Goal: Transaction & Acquisition: Purchase product/service

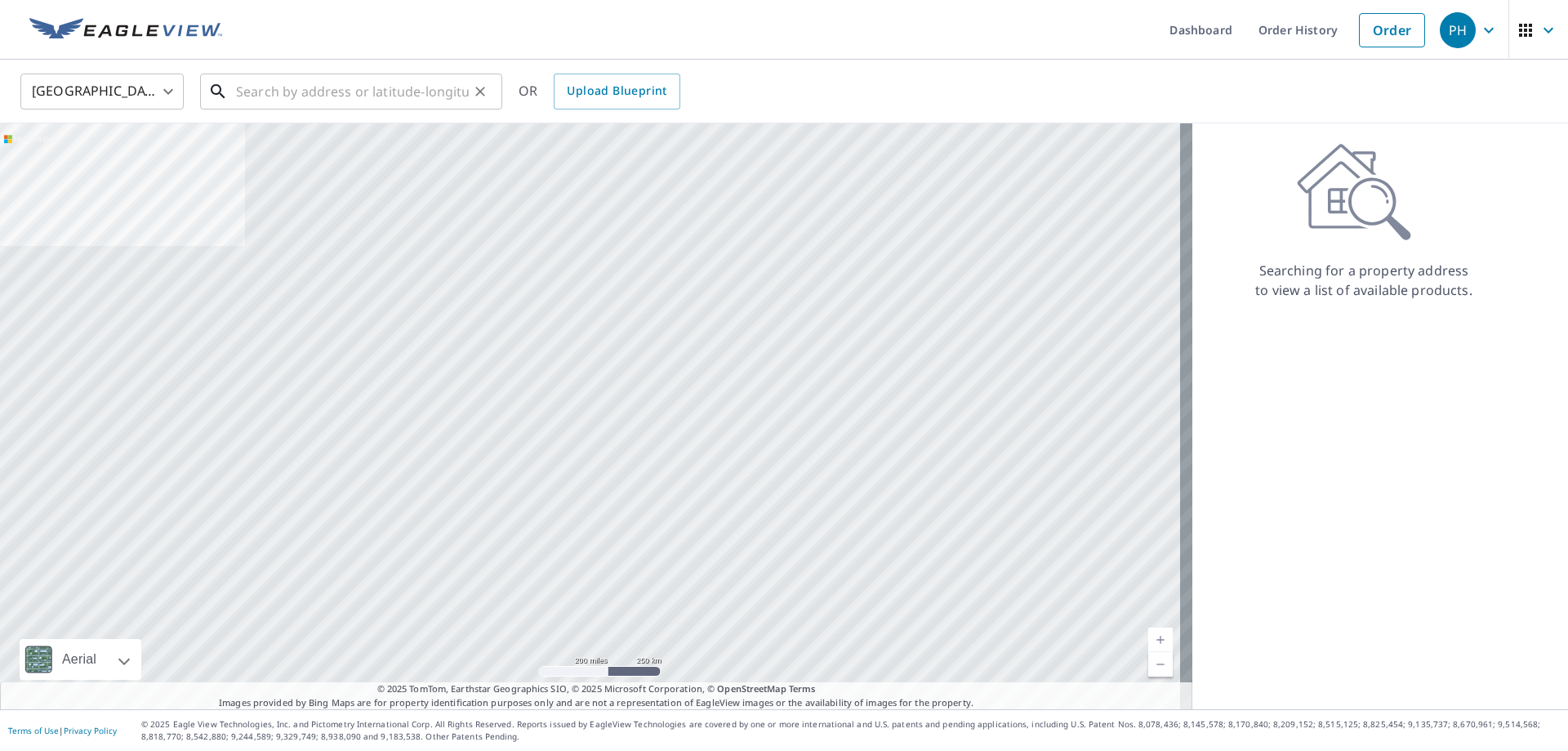
click at [342, 102] on input "text" at bounding box center [353, 91] width 233 height 45
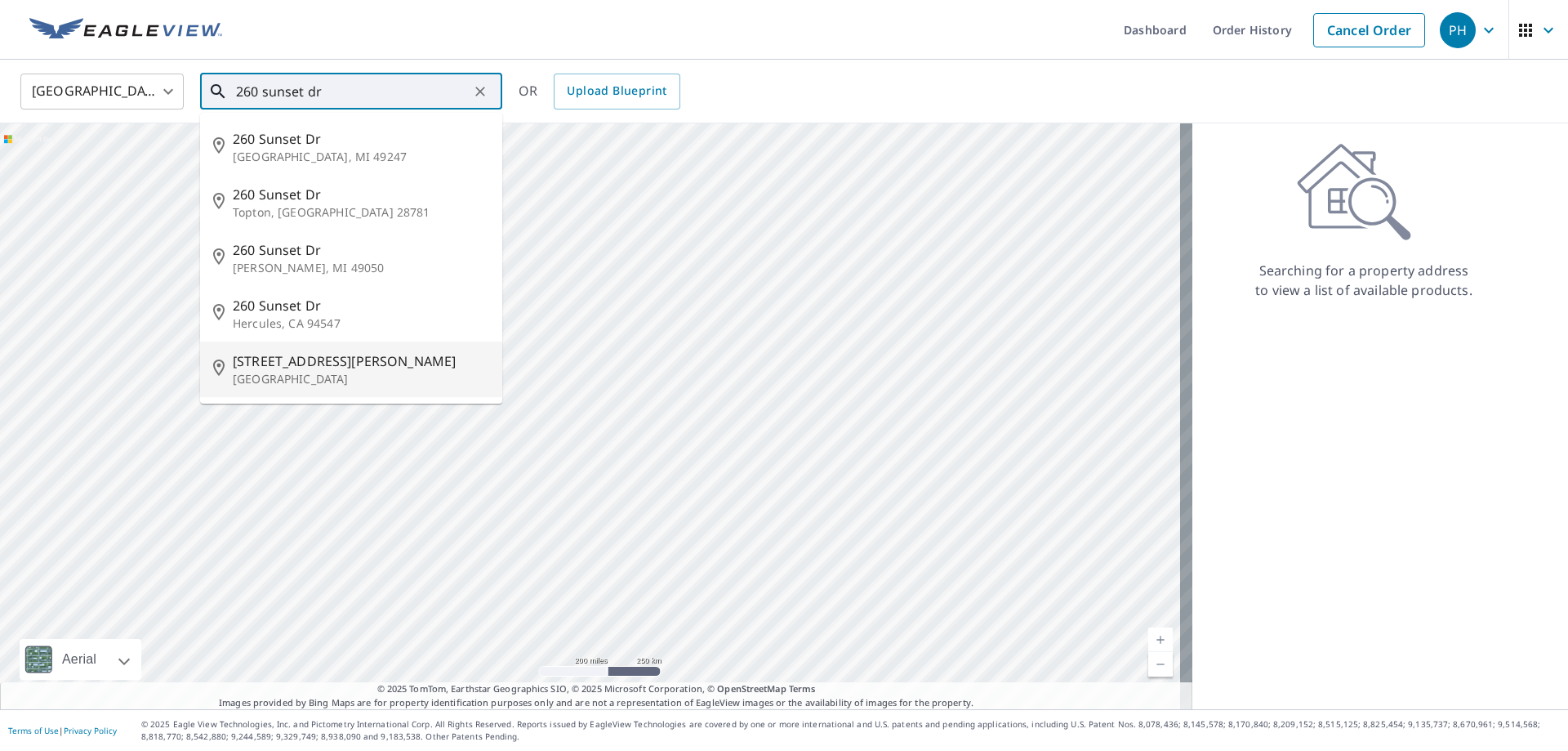
click at [278, 359] on span "[STREET_ADDRESS][PERSON_NAME]" at bounding box center [361, 361] width 256 height 20
type input "[STREET_ADDRESS]"
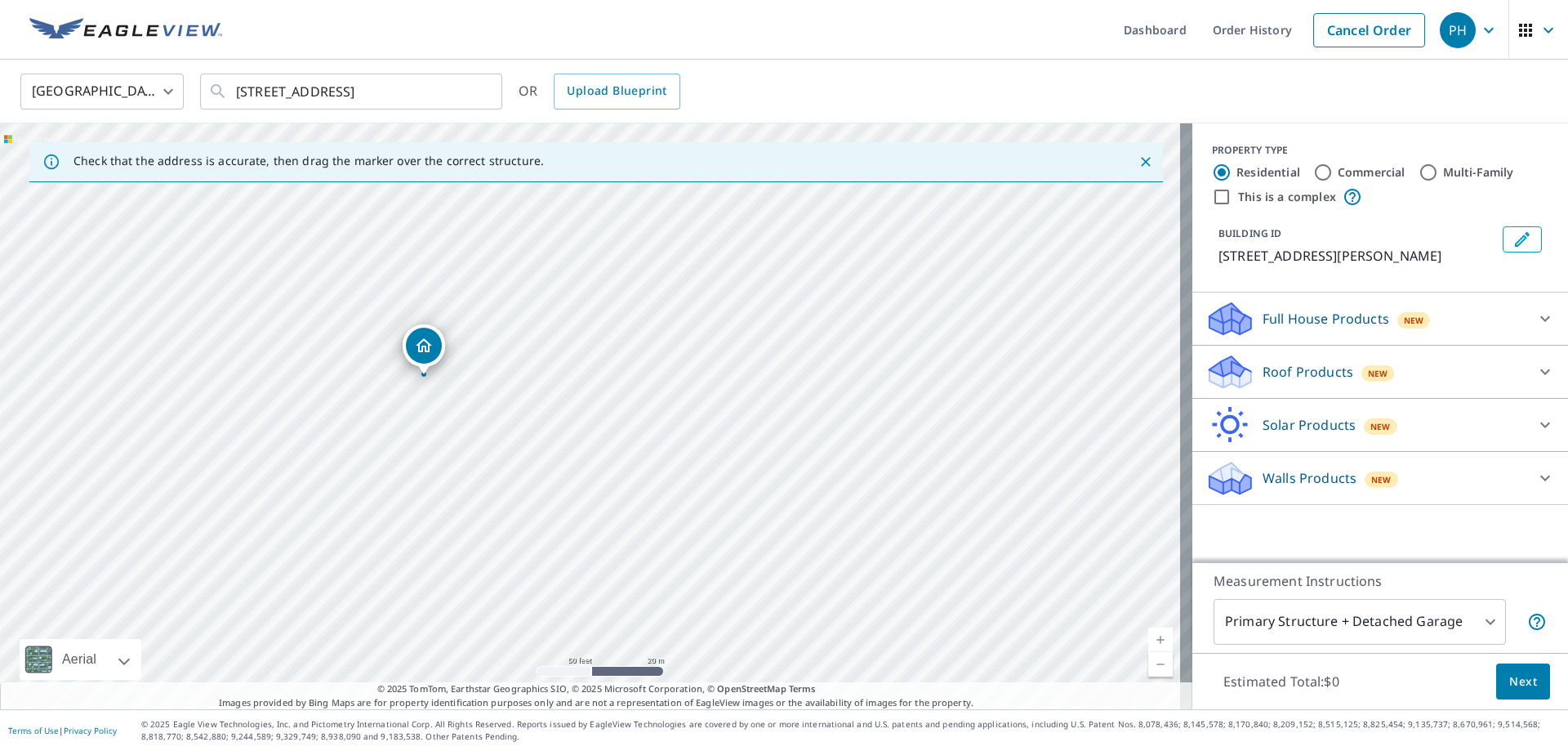
drag, startPoint x: 539, startPoint y: 270, endPoint x: 541, endPoint y: 369, distance: 99.0
click at [541, 369] on div "[STREET_ADDRESS]" at bounding box center [596, 416] width 1193 height 586
click at [1220, 366] on icon at bounding box center [1231, 366] width 42 height 20
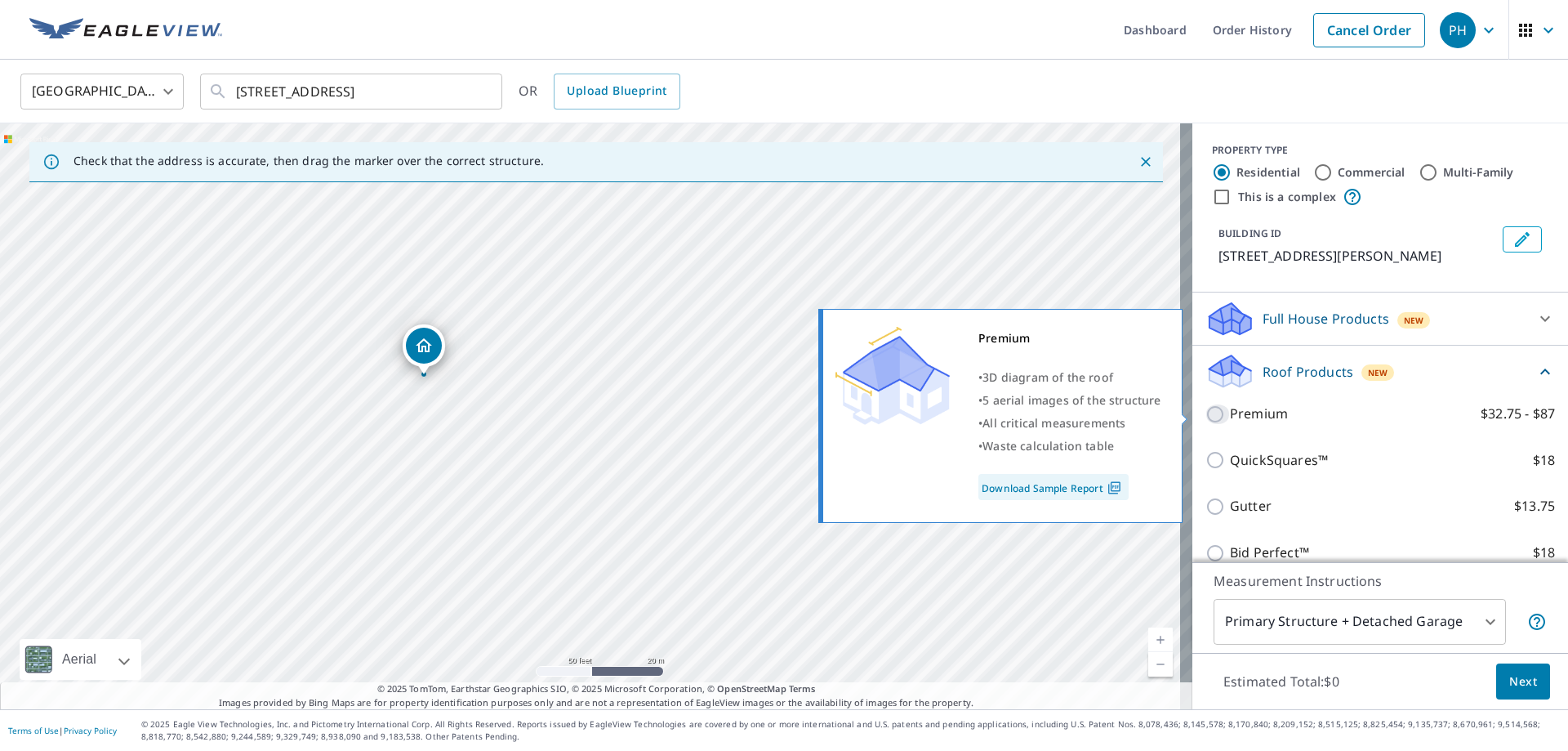
click at [1207, 420] on input "Premium $32.75 - $87" at bounding box center [1217, 415] width 25 height 20
checkbox input "true"
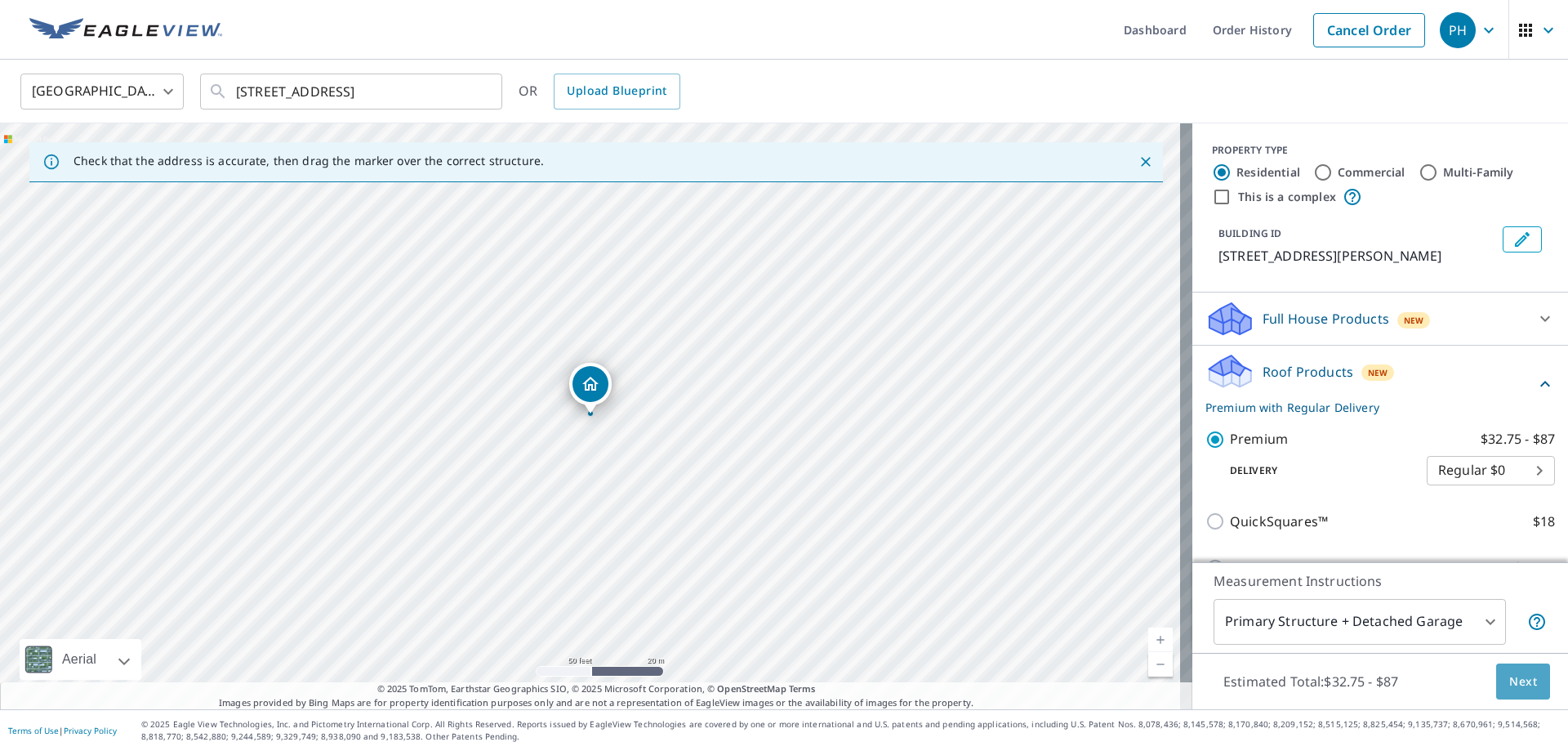
click at [1510, 673] on span "Next" at bounding box center [1523, 682] width 28 height 20
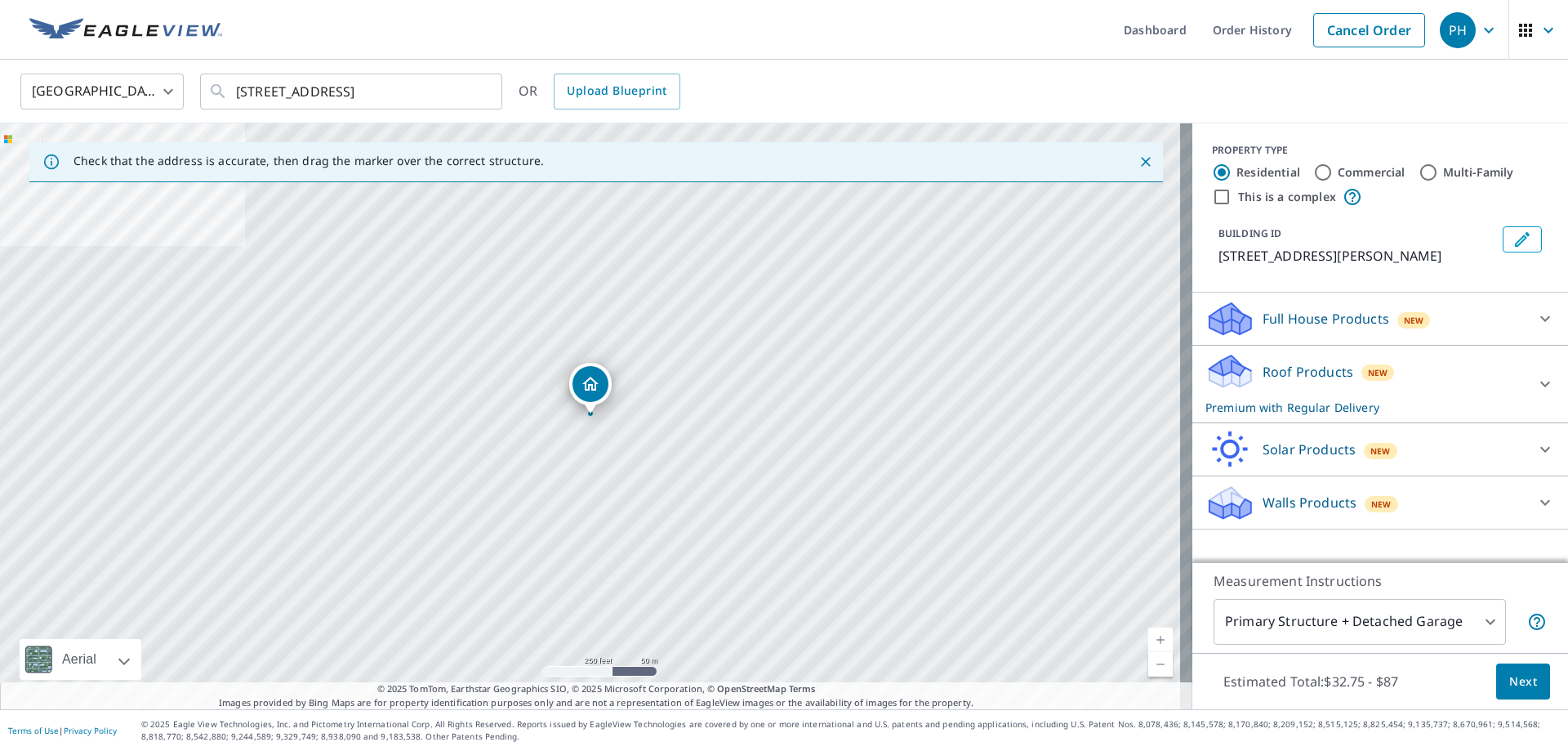
click at [1231, 368] on icon at bounding box center [1231, 365] width 42 height 20
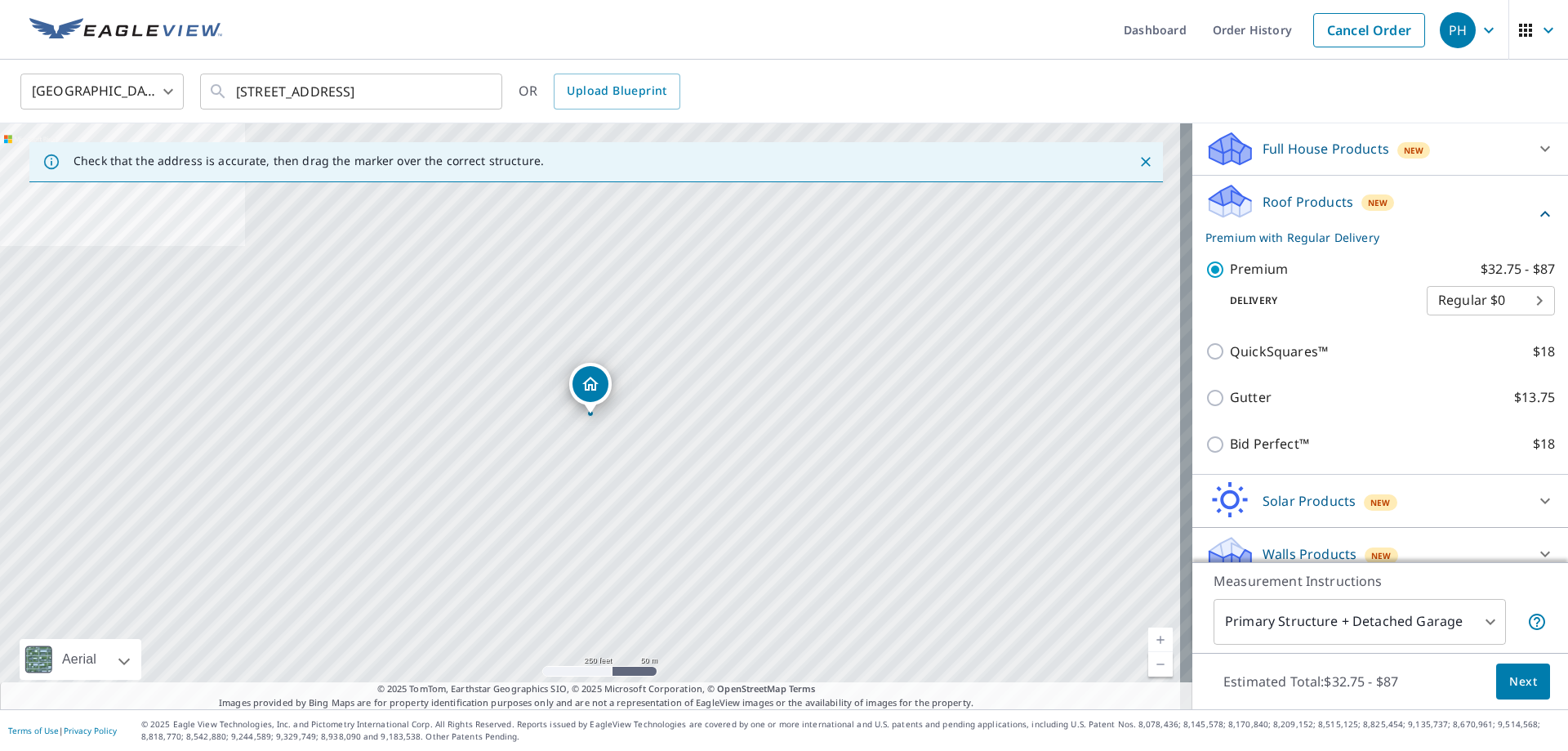
scroll to position [189, 0]
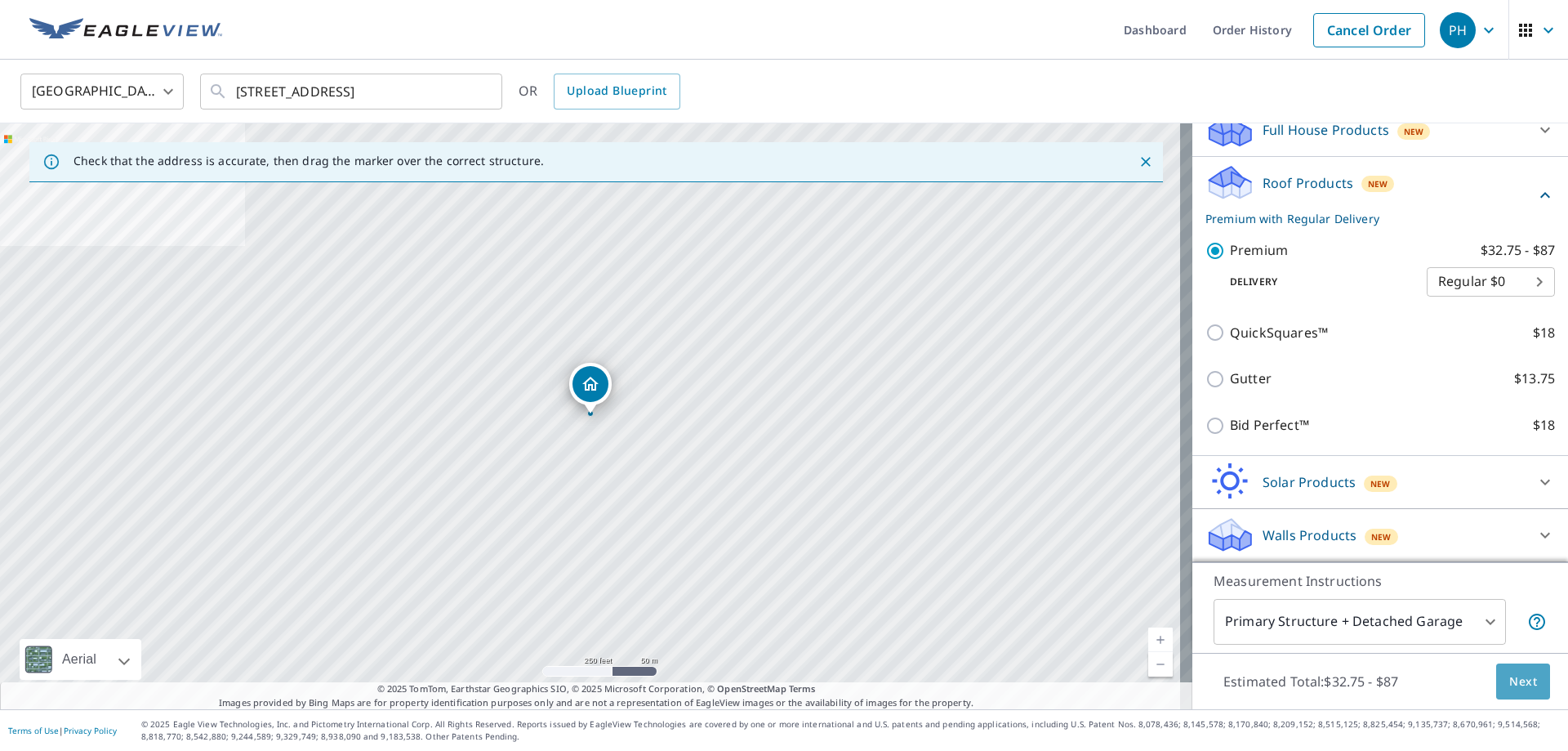
click at [1523, 688] on span "Next" at bounding box center [1523, 682] width 28 height 20
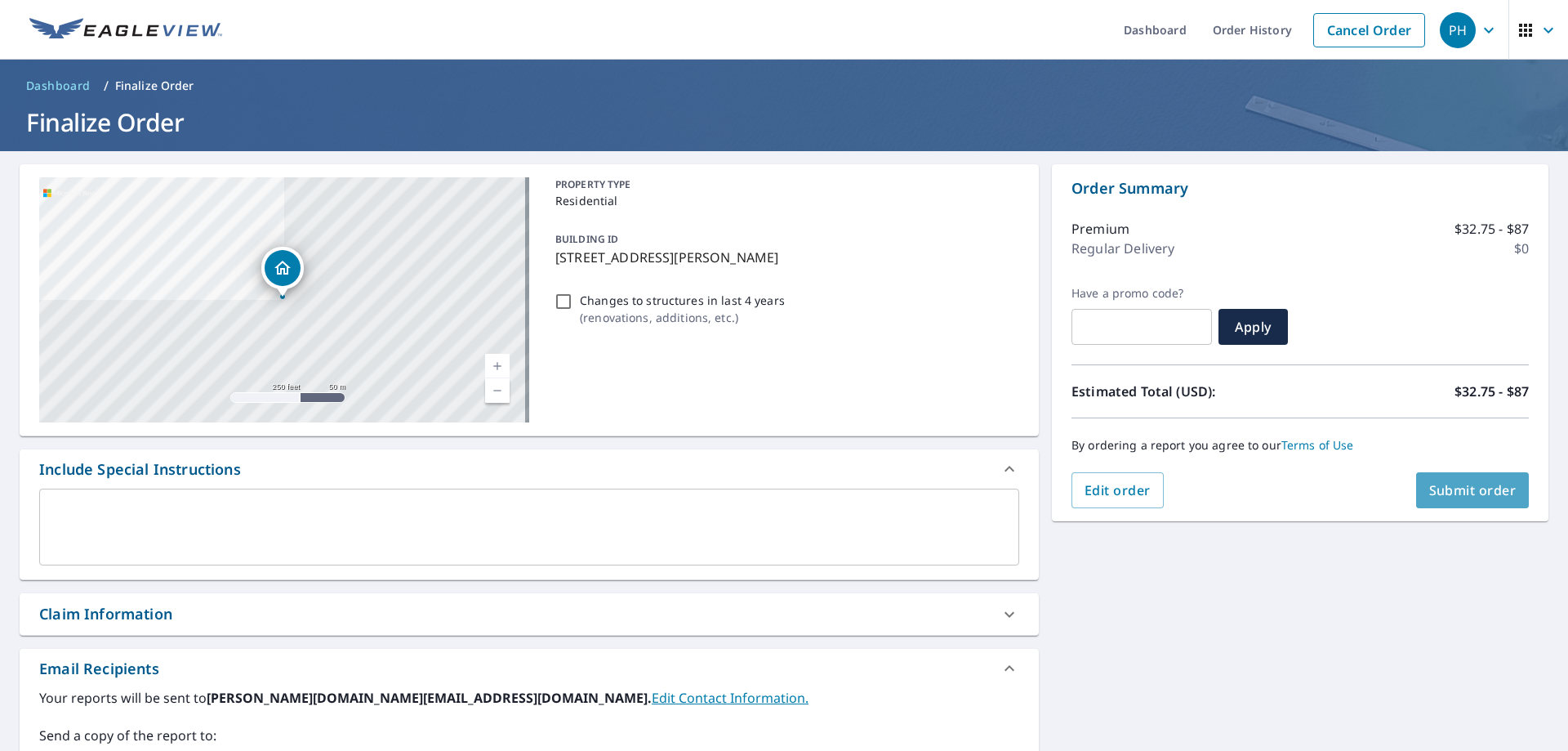
click at [1461, 507] on button "Submit order" at bounding box center [1473, 490] width 114 height 36
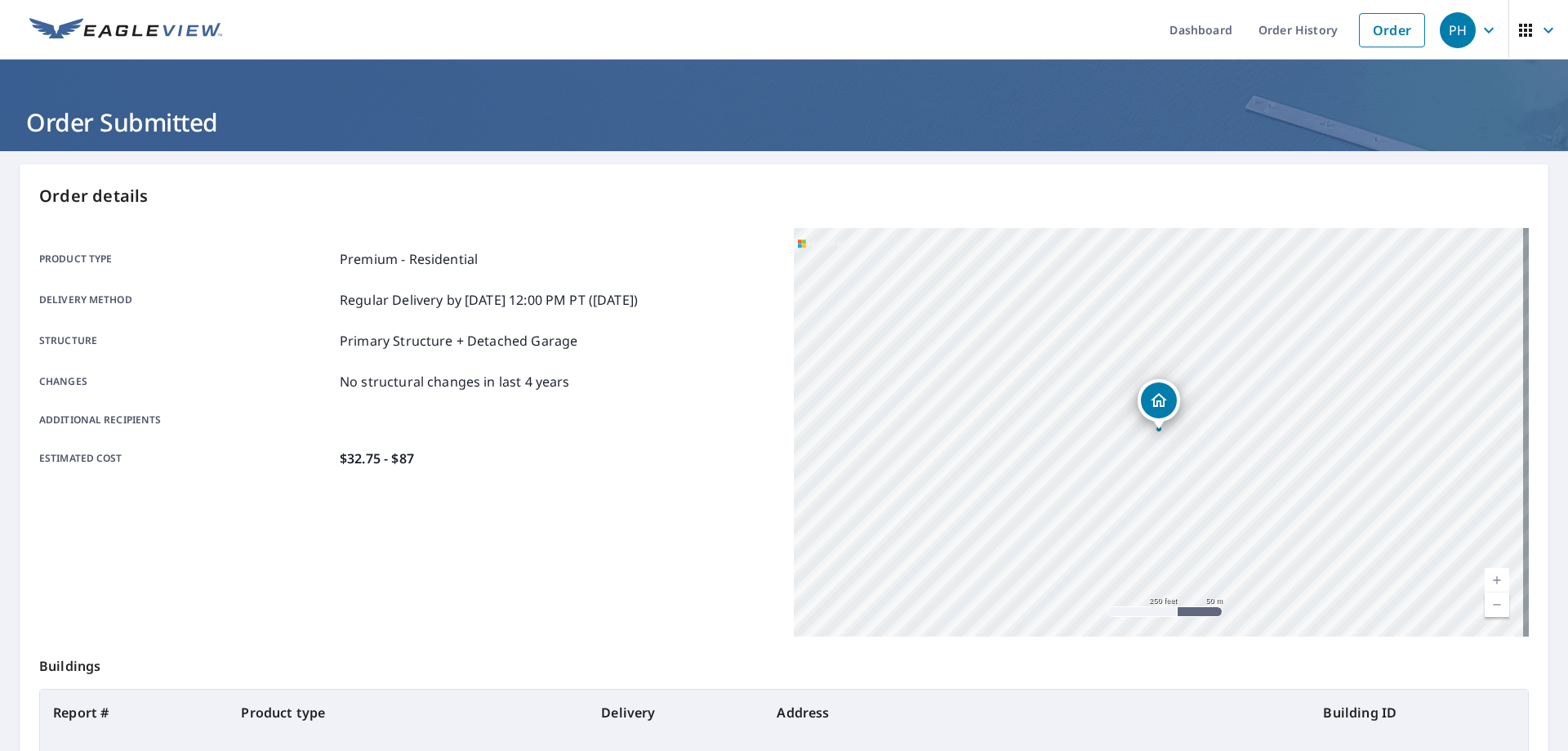
drag, startPoint x: 570, startPoint y: 469, endPoint x: 604, endPoint y: 553, distance: 90.6
click at [604, 553] on div "Product type Premium - Residential Delivery method Regular Delivery by [DATE] 1…" at bounding box center [406, 432] width 735 height 408
click at [1393, 30] on link "Order" at bounding box center [1392, 30] width 66 height 35
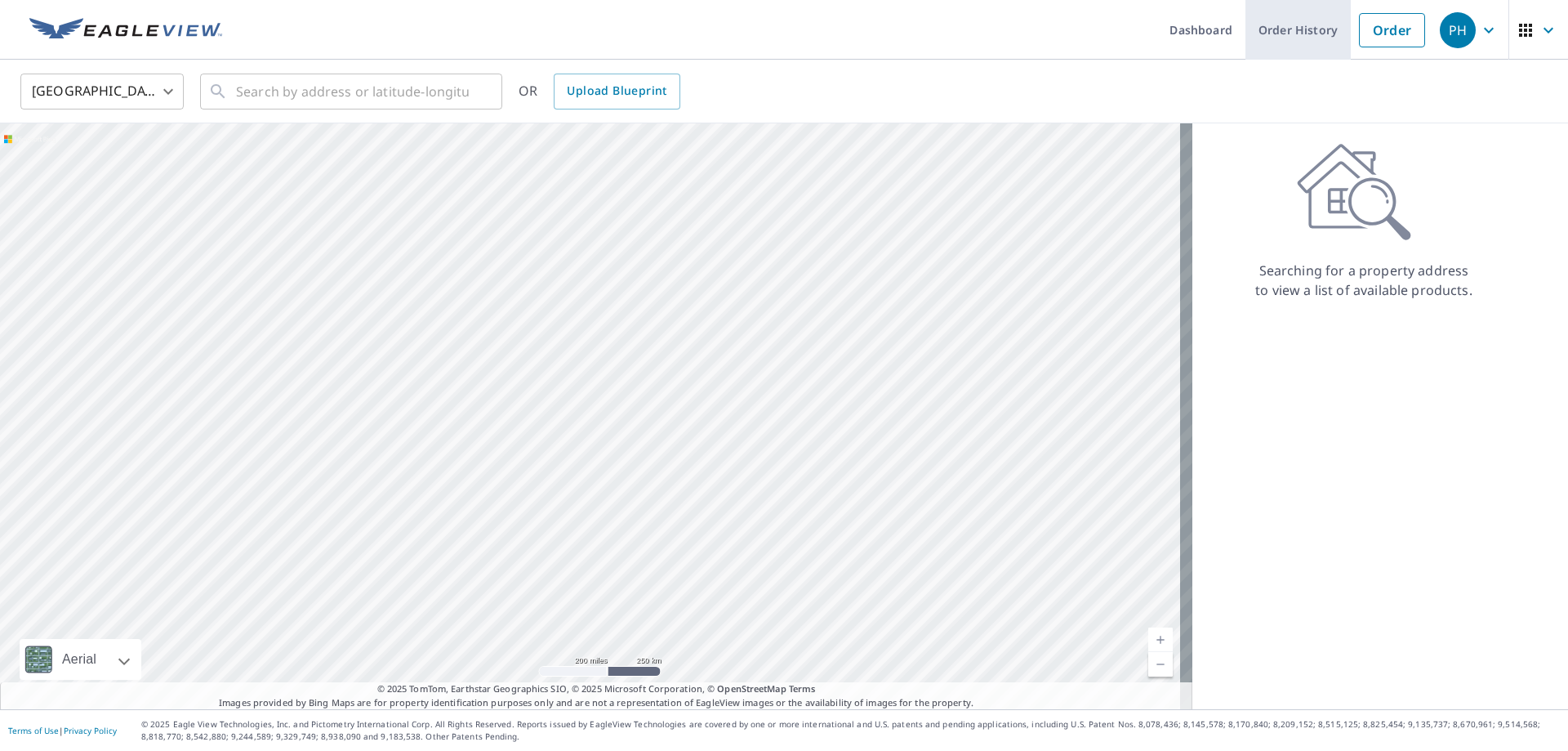
click at [1293, 28] on link "Order History" at bounding box center [1298, 30] width 105 height 60
